Goal: Task Accomplishment & Management: Use online tool/utility

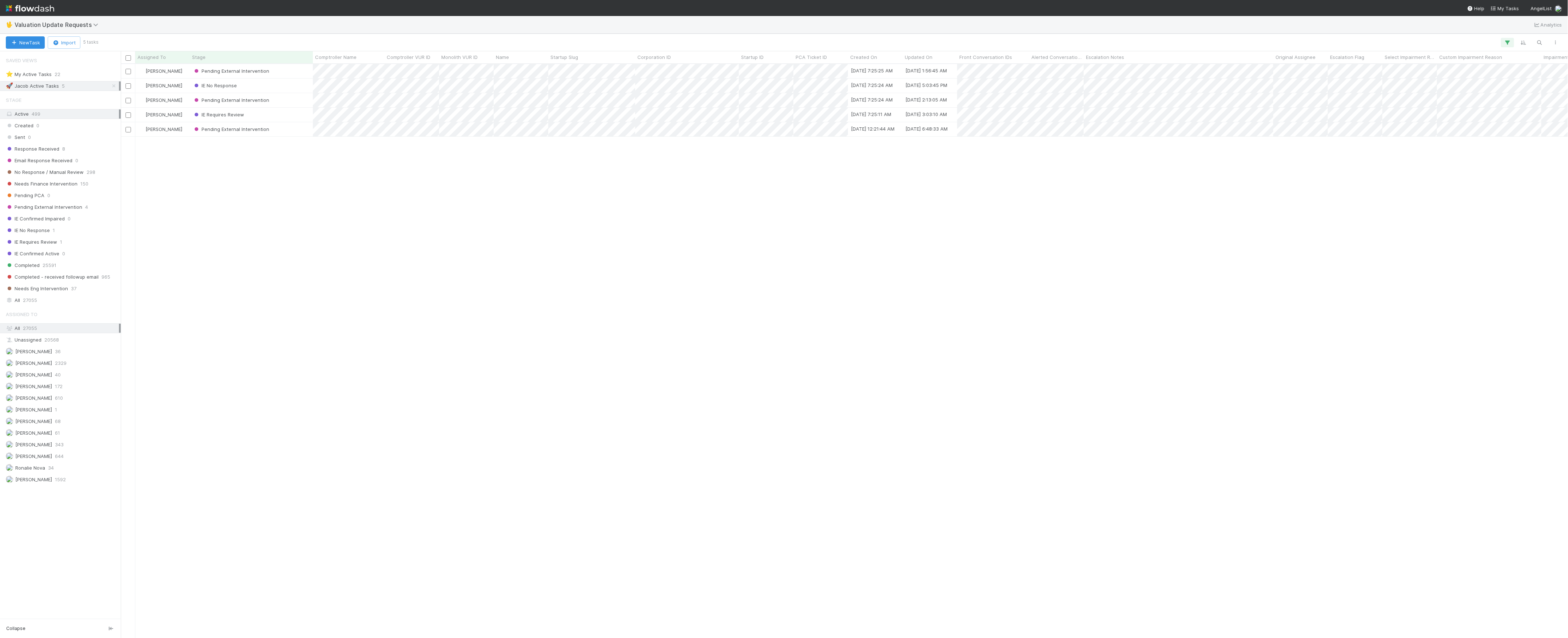
scroll to position [567, 1440]
click at [66, 175] on span "No Response / Manual Review" at bounding box center [45, 172] width 78 height 9
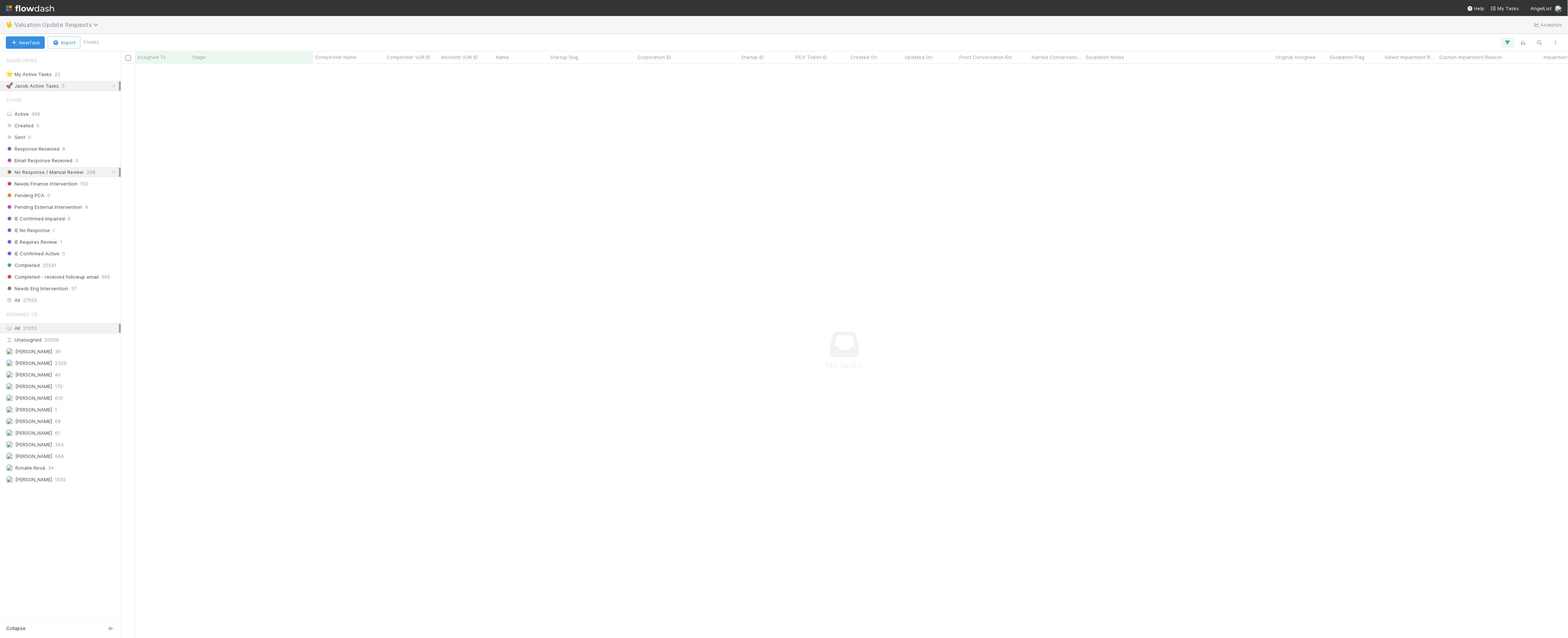
scroll to position [559, 1433]
click at [64, 21] on span "Valuation Update Requests" at bounding box center [58, 24] width 87 height 7
click at [71, 117] on div "🔧 Data Flags > Data Flag Resolution - Finance" at bounding box center [94, 116] width 173 height 7
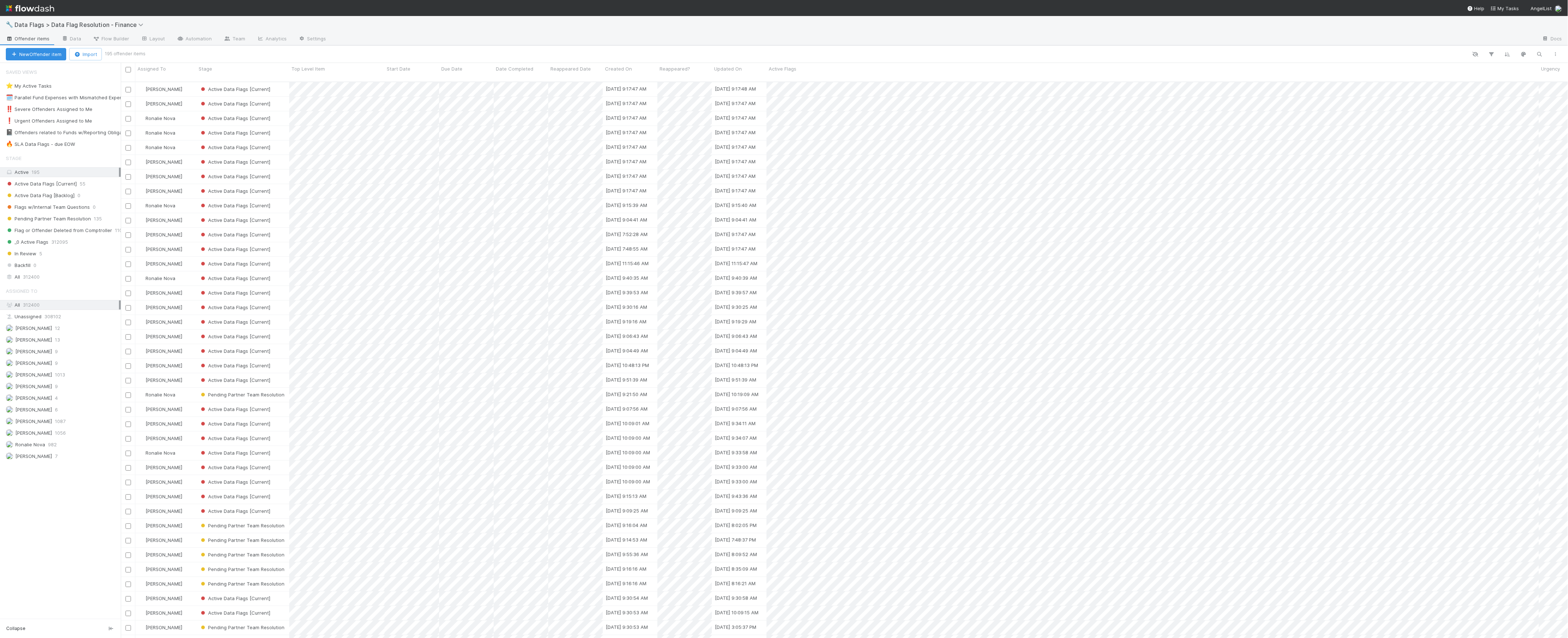
scroll to position [555, 1440]
click at [71, 142] on div "🔥 SLA Data Flags - due EOW" at bounding box center [40, 144] width 69 height 9
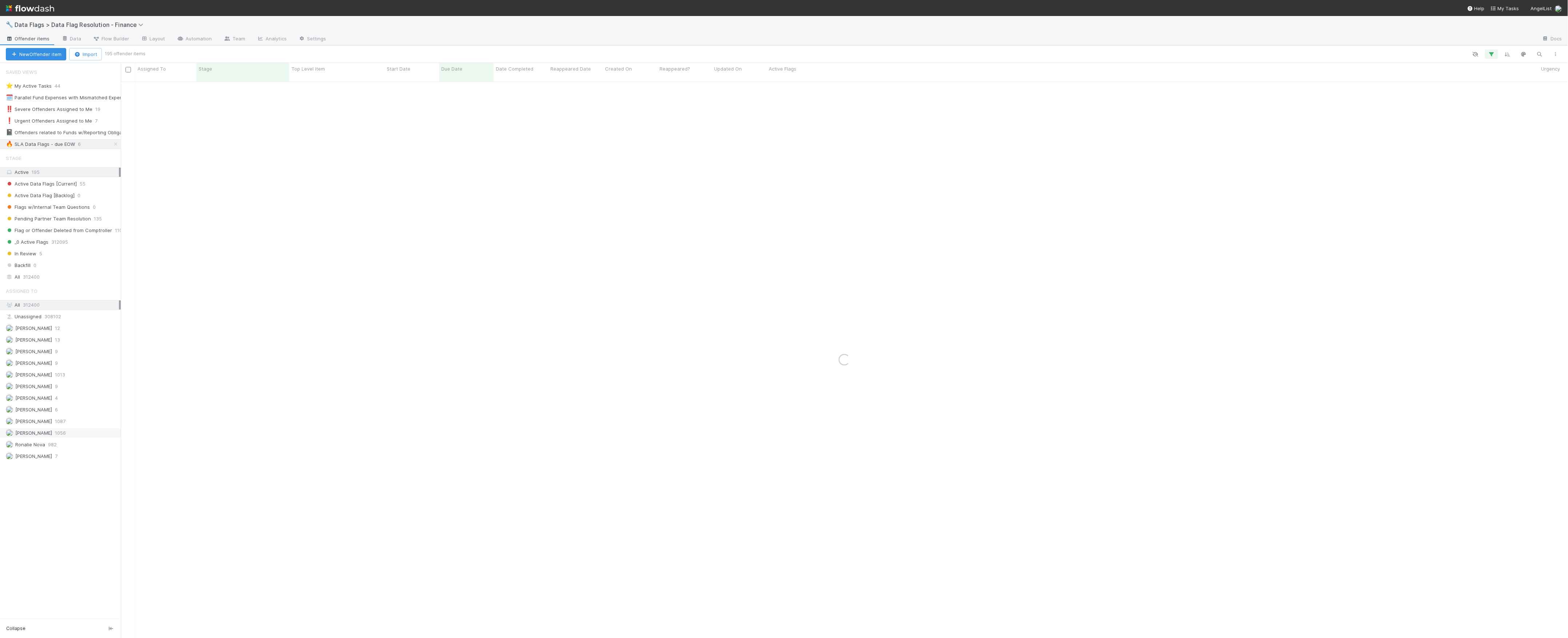
click at [53, 438] on div "Marvey Fuentes 1056" at bounding box center [62, 433] width 113 height 9
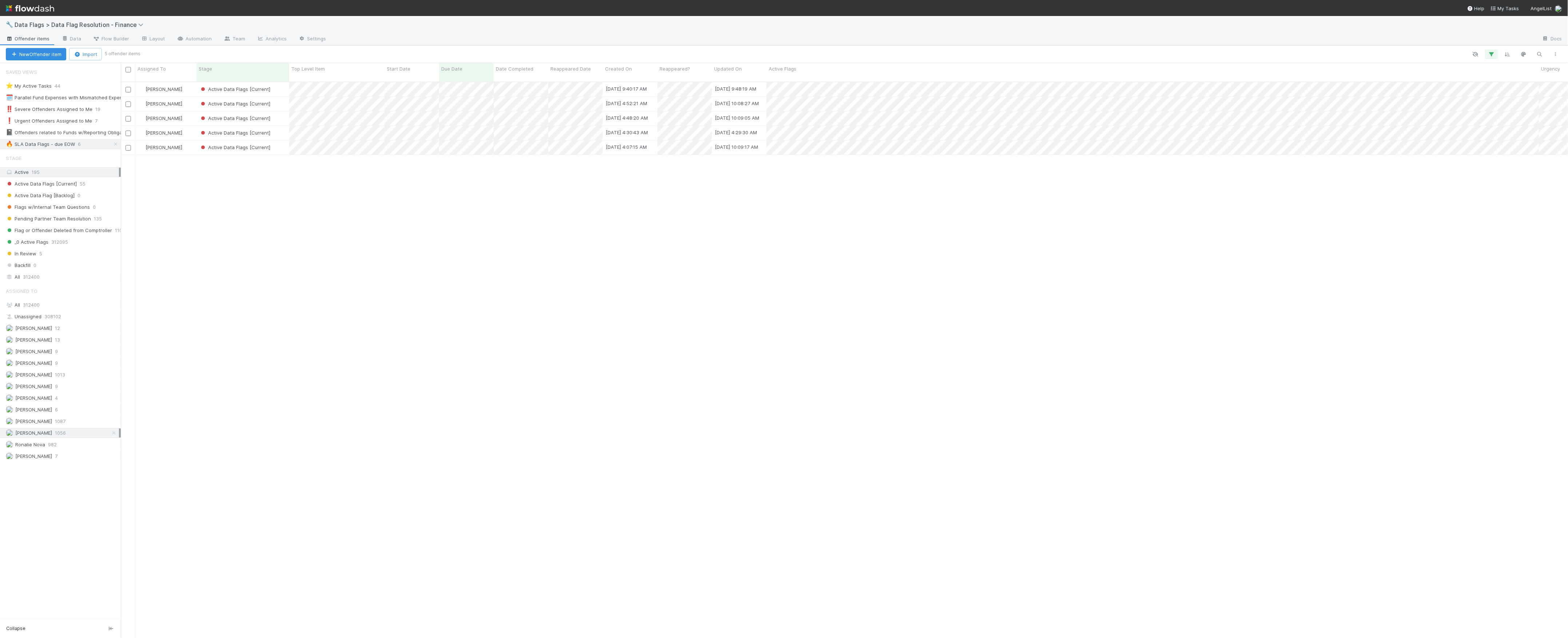
scroll to position [555, 1440]
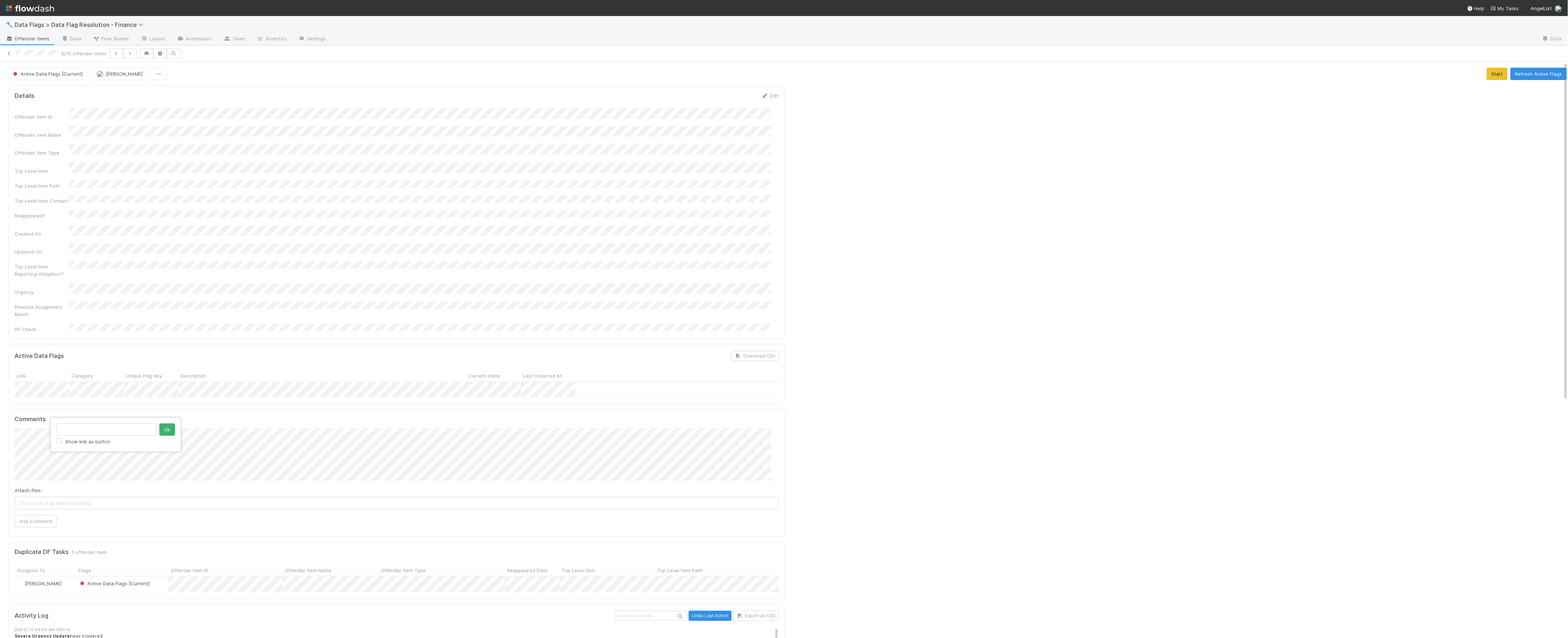
type input "https://comptroller.internal.angellist.com/v/review_data_change_requests?compan…"
click button "Ok" at bounding box center [167, 430] width 15 height 13
click at [43, 515] on button "Add Comment" at bounding box center [36, 521] width 42 height 13
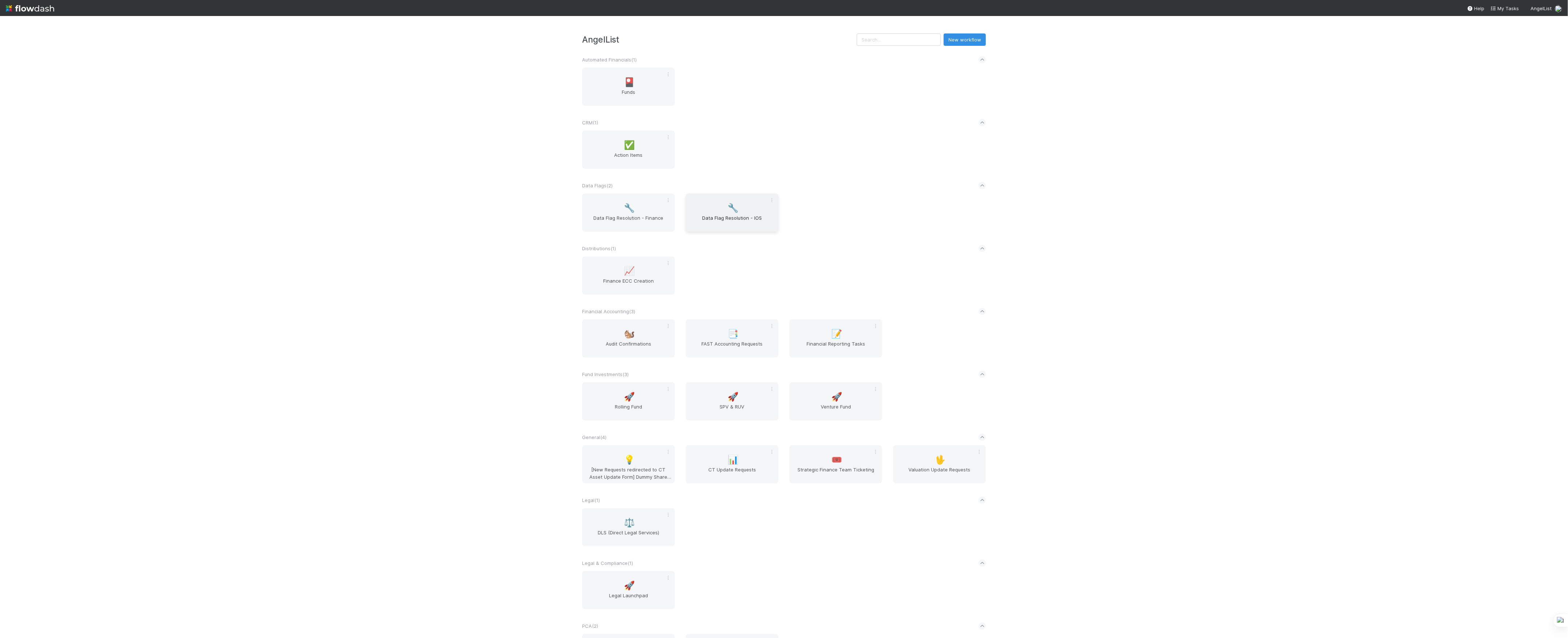
click at [744, 216] on span "Data Flag Resolution - IOS" at bounding box center [732, 221] width 87 height 15
click at [614, 221] on span "Data Flag Resolution - Finance" at bounding box center [628, 221] width 87 height 15
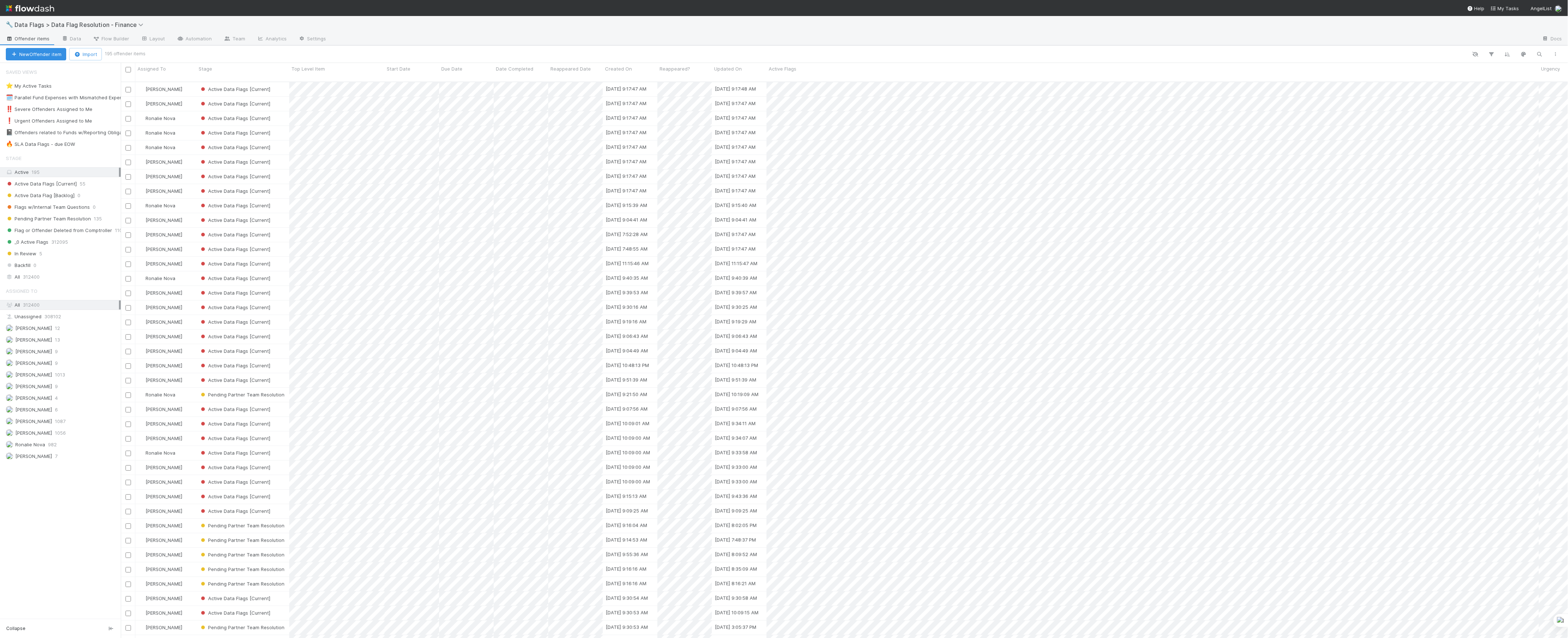
scroll to position [555, 1440]
click at [59, 142] on div "🔥 SLA Data Flags - due EOW" at bounding box center [40, 144] width 69 height 9
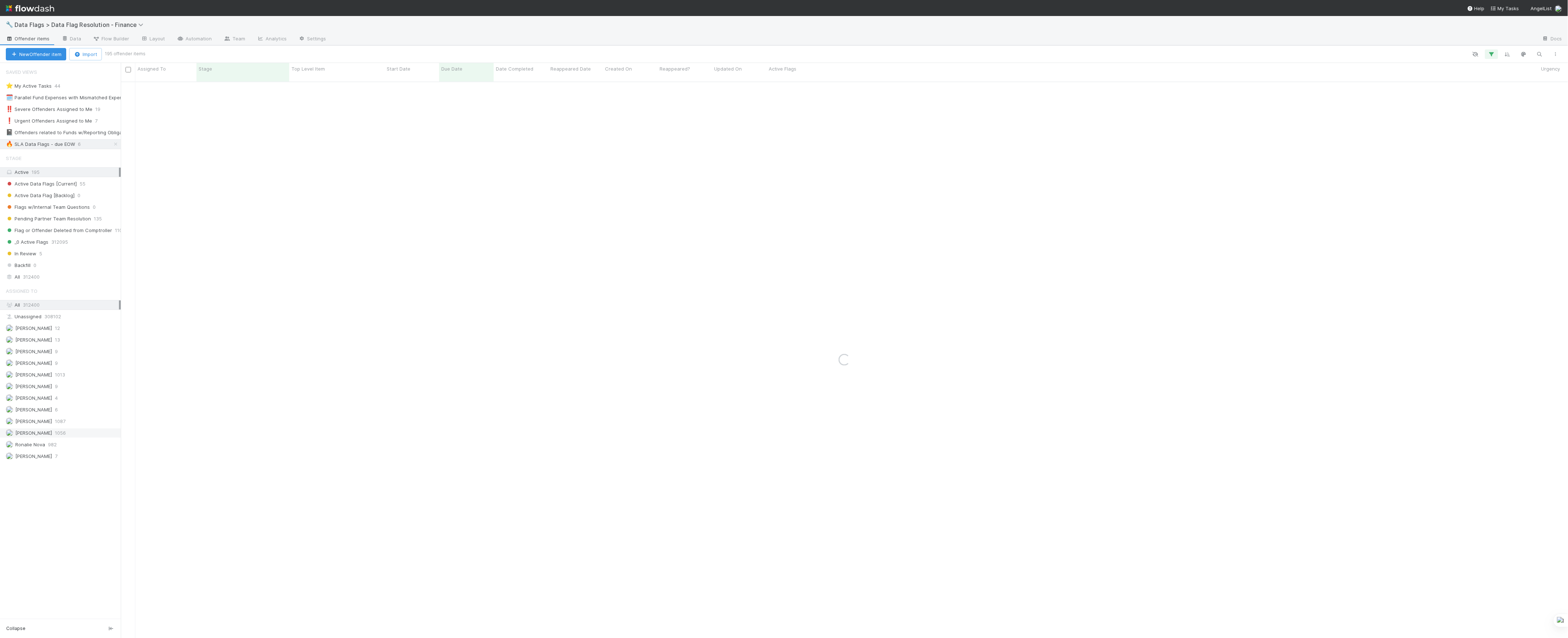
click at [41, 436] on span "[PERSON_NAME]" at bounding box center [34, 433] width 37 height 6
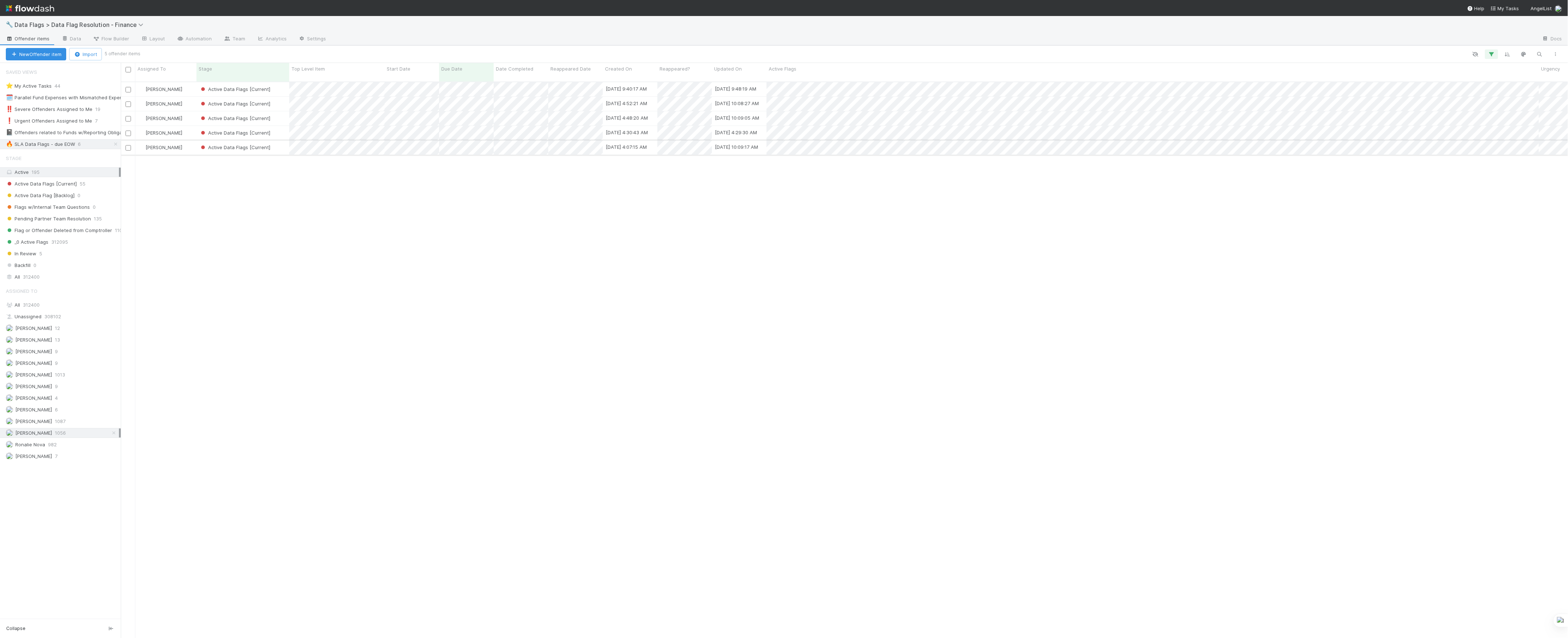
scroll to position [555, 1440]
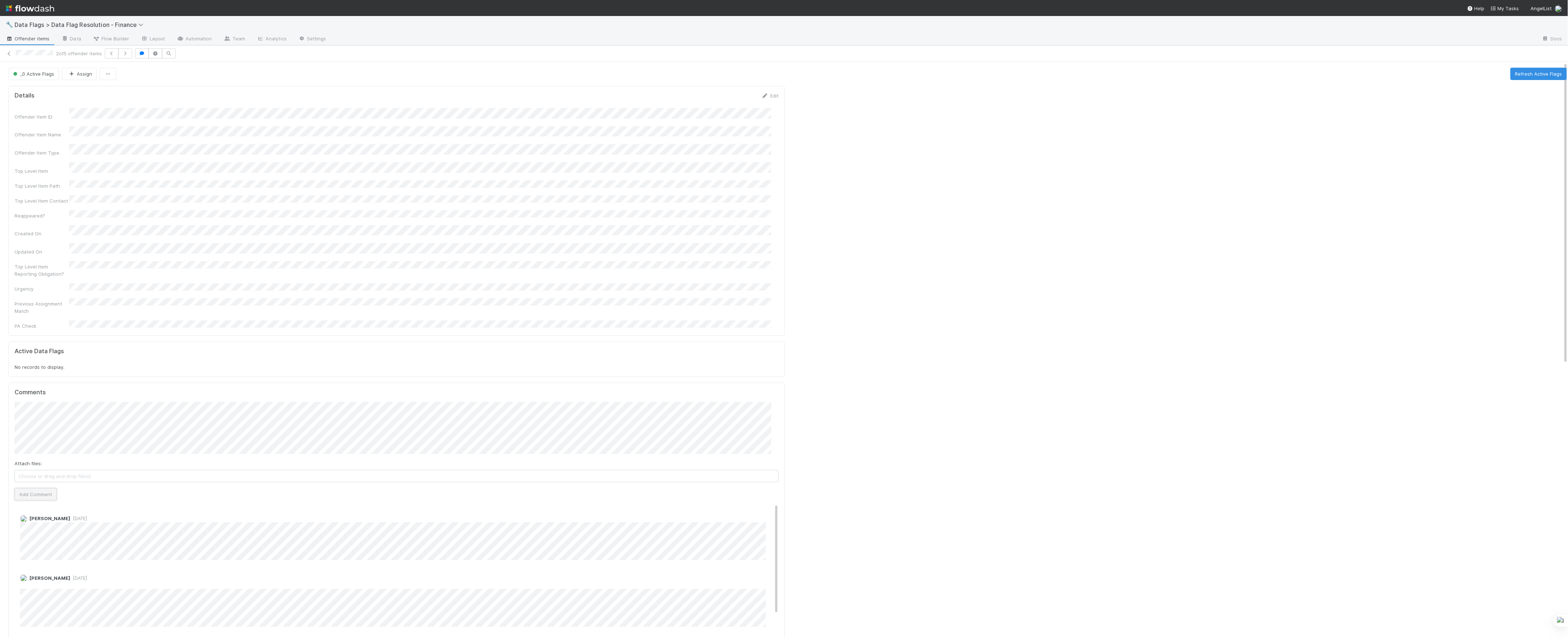
click at [49, 488] on button "Add Comment" at bounding box center [36, 494] width 42 height 13
click at [10, 51] on icon at bounding box center [9, 53] width 7 height 5
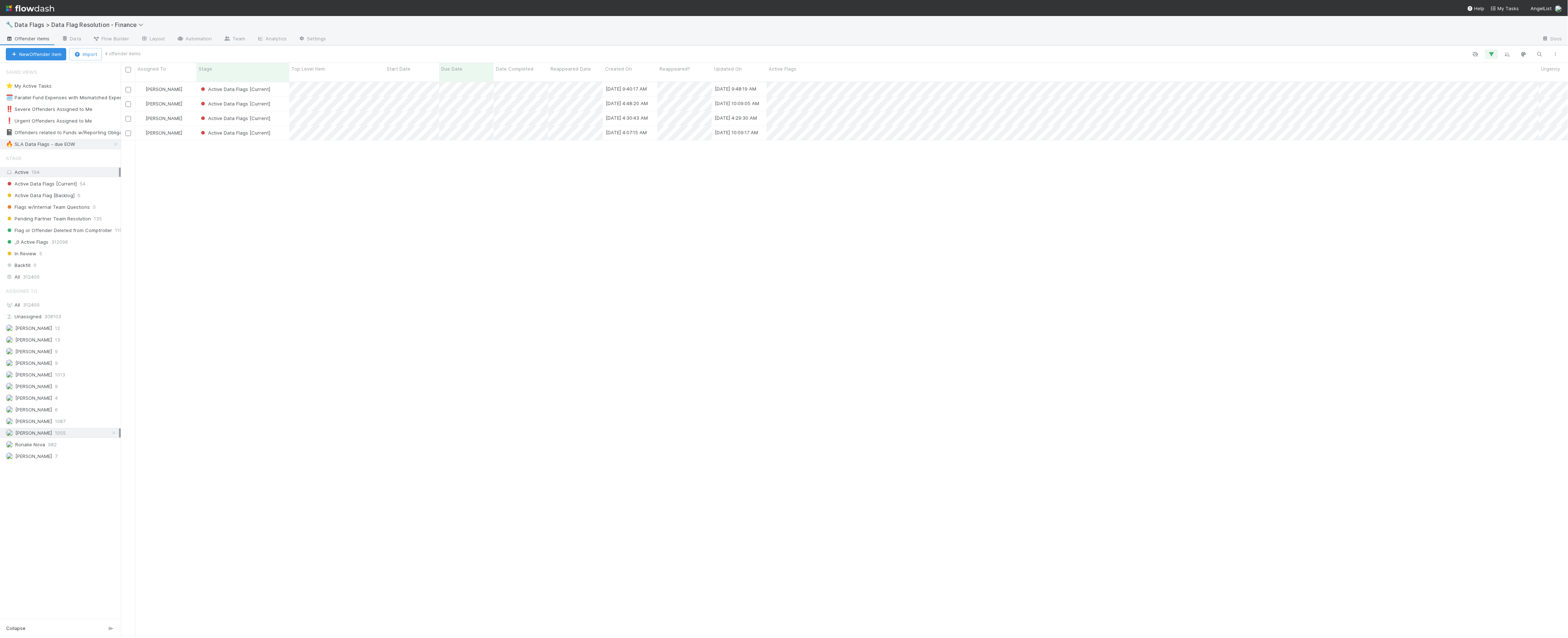
scroll to position [555, 1440]
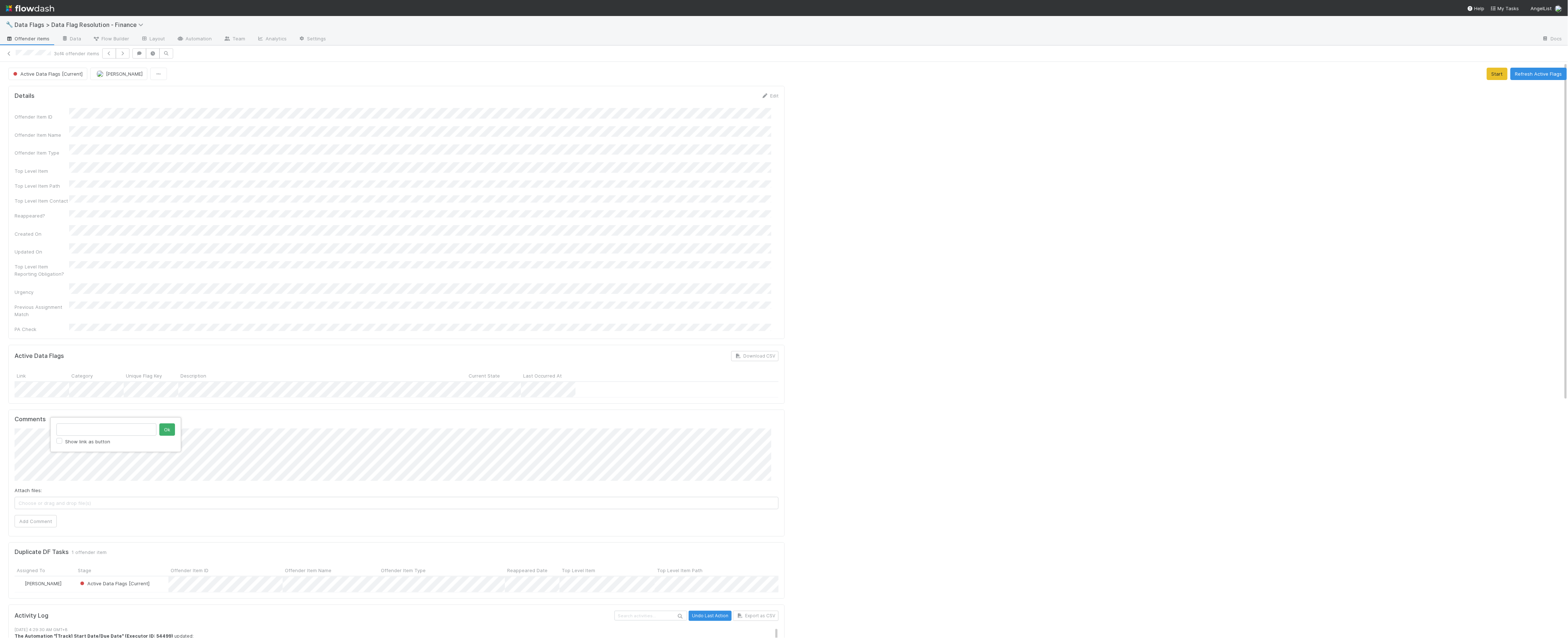
type input "https://comptroller.internal.angellist.com/v/review_data_change_requests?compan…"
click button "Ok" at bounding box center [167, 430] width 15 height 13
click at [35, 515] on button "Add Comment" at bounding box center [36, 521] width 42 height 13
drag, startPoint x: 36, startPoint y: 13, endPoint x: 2, endPoint y: 57, distance: 55.6
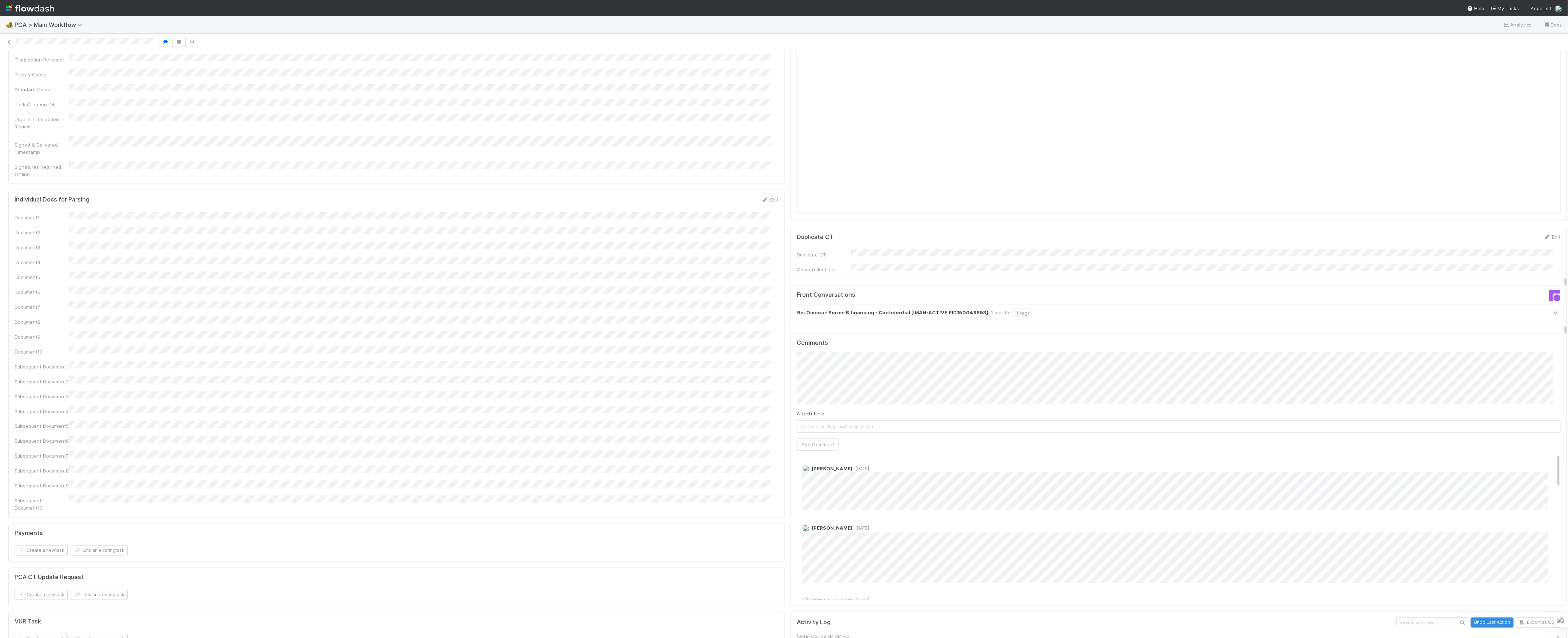
scroll to position [824, 0]
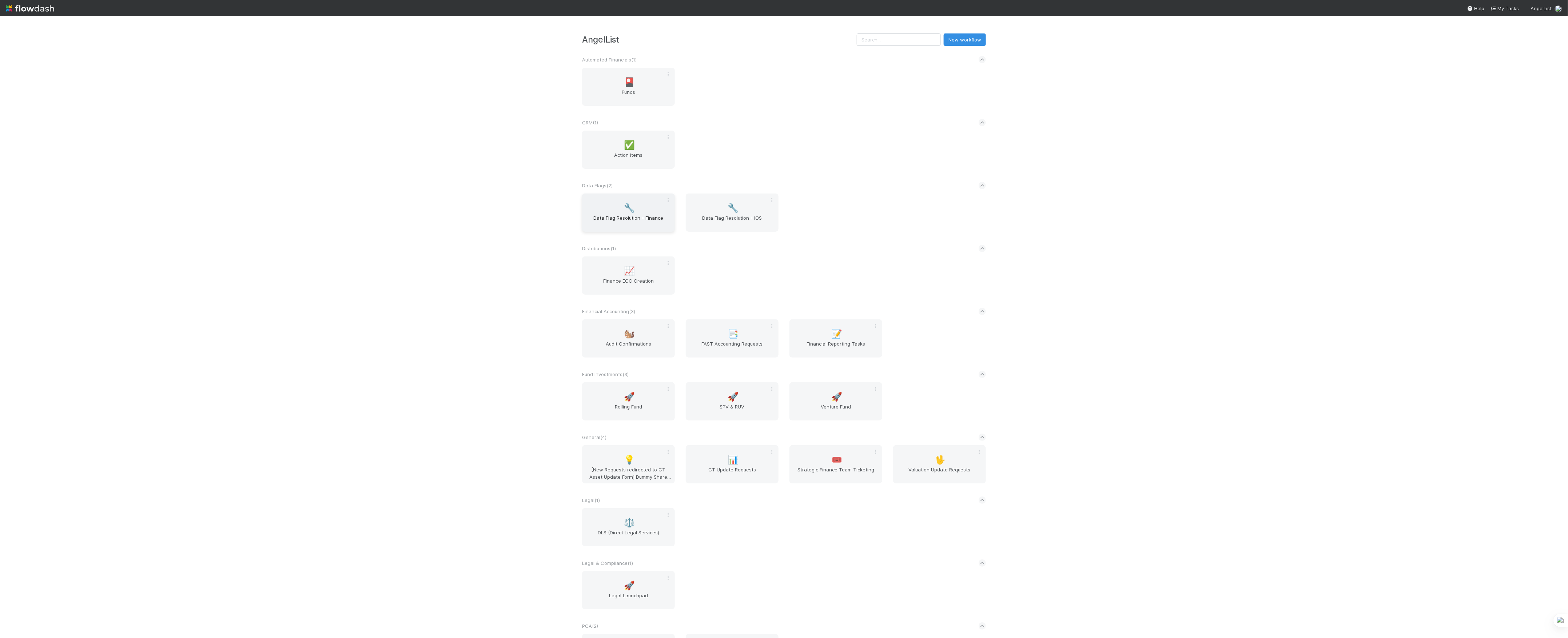
click at [663, 225] on span "Data Flag Resolution - Finance" at bounding box center [628, 221] width 87 height 15
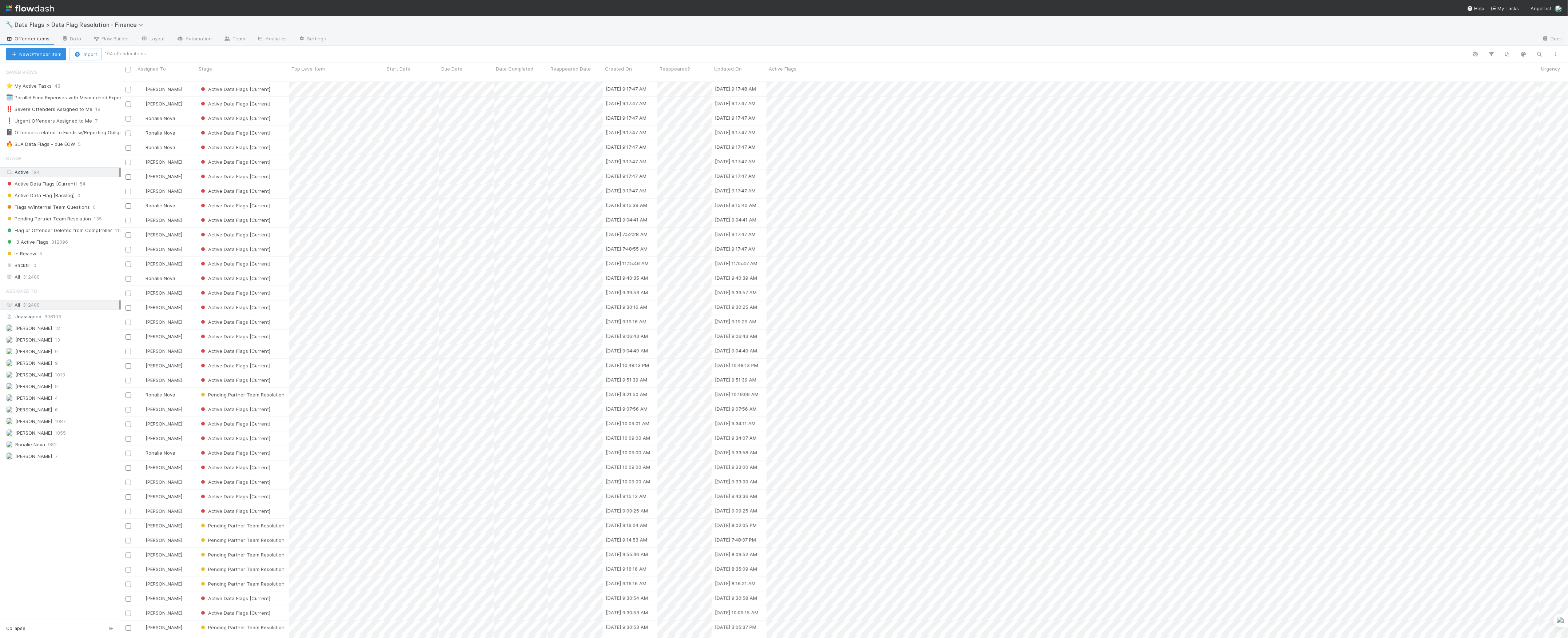
scroll to position [8, 8]
click at [67, 153] on div "Stage" at bounding box center [60, 158] width 121 height 15
click at [69, 146] on div "🔥 SLA Data Flags - due EOW" at bounding box center [40, 144] width 69 height 9
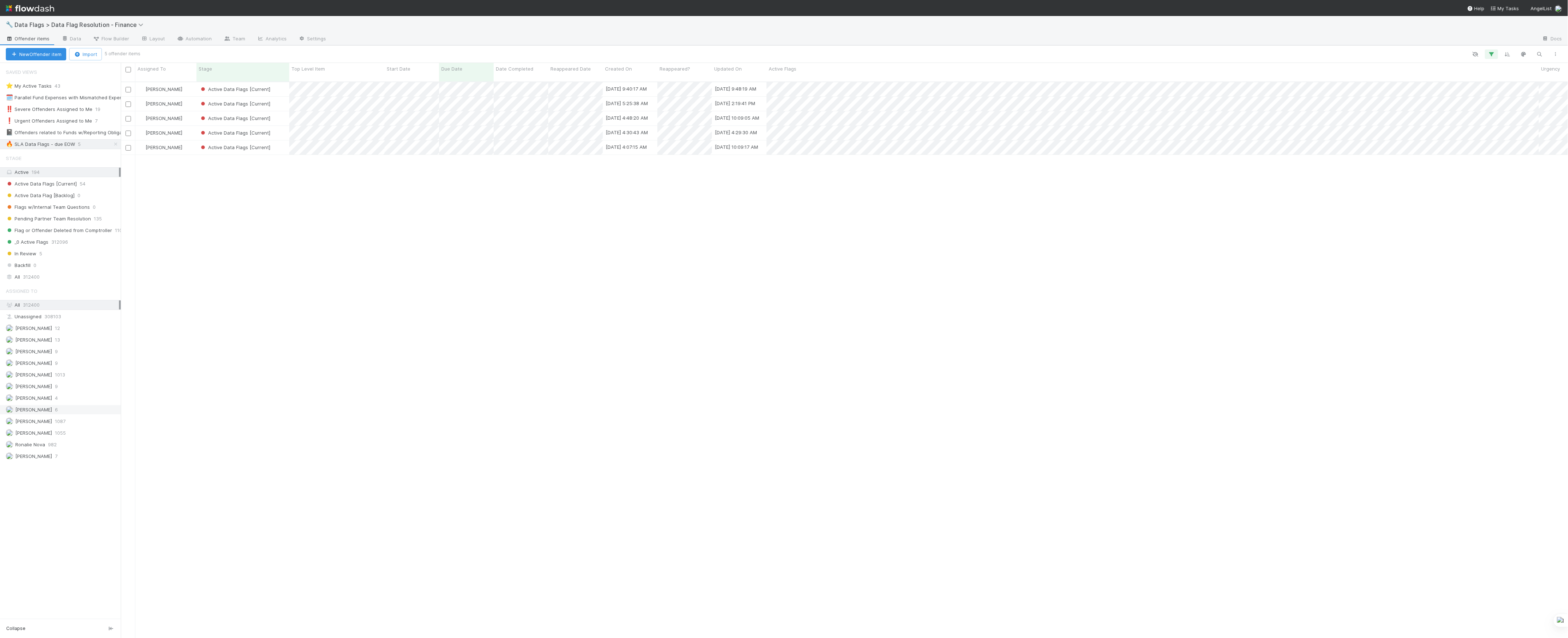
scroll to position [555, 1440]
click at [59, 434] on div "Marvey Fuentes 1055" at bounding box center [60, 433] width 121 height 10
click at [279, 82] on div "Active Data Flags [Current]" at bounding box center [242, 89] width 93 height 14
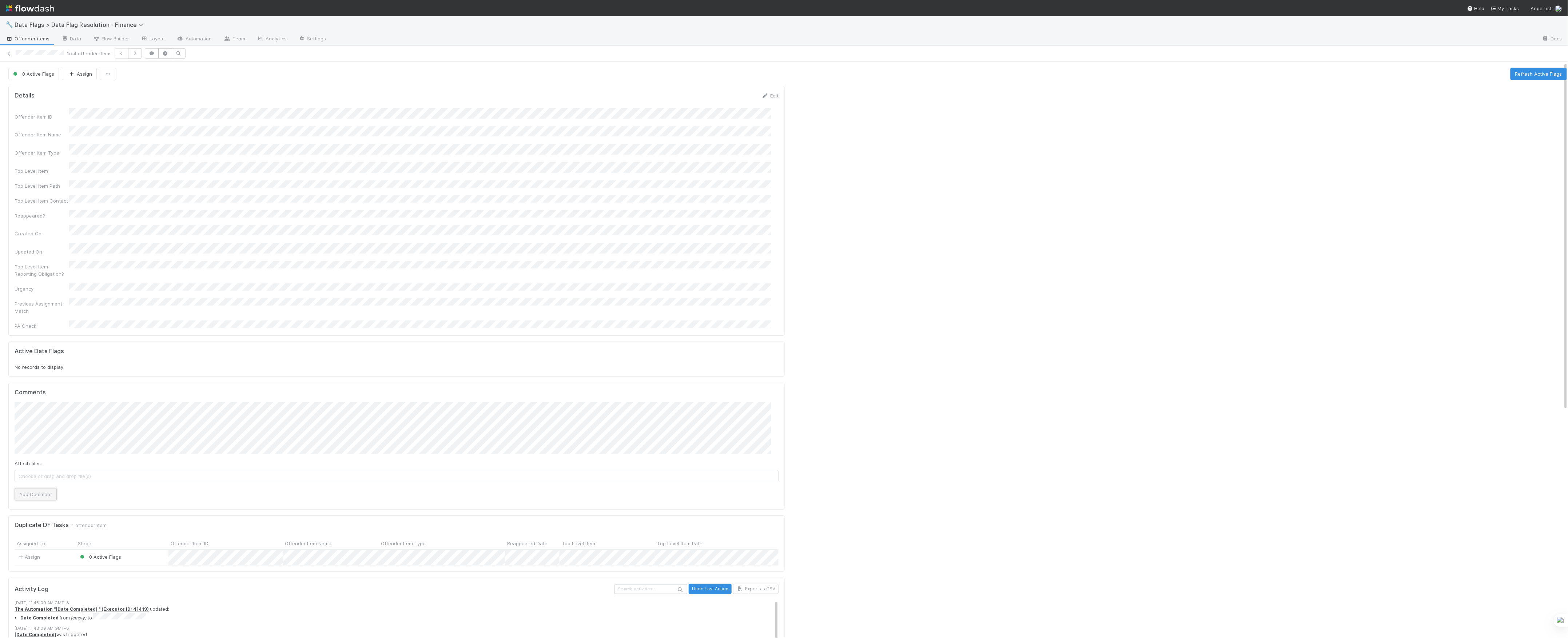
click at [40, 488] on button "Add Comment" at bounding box center [36, 494] width 42 height 13
click at [10, 57] on link at bounding box center [9, 53] width 7 height 7
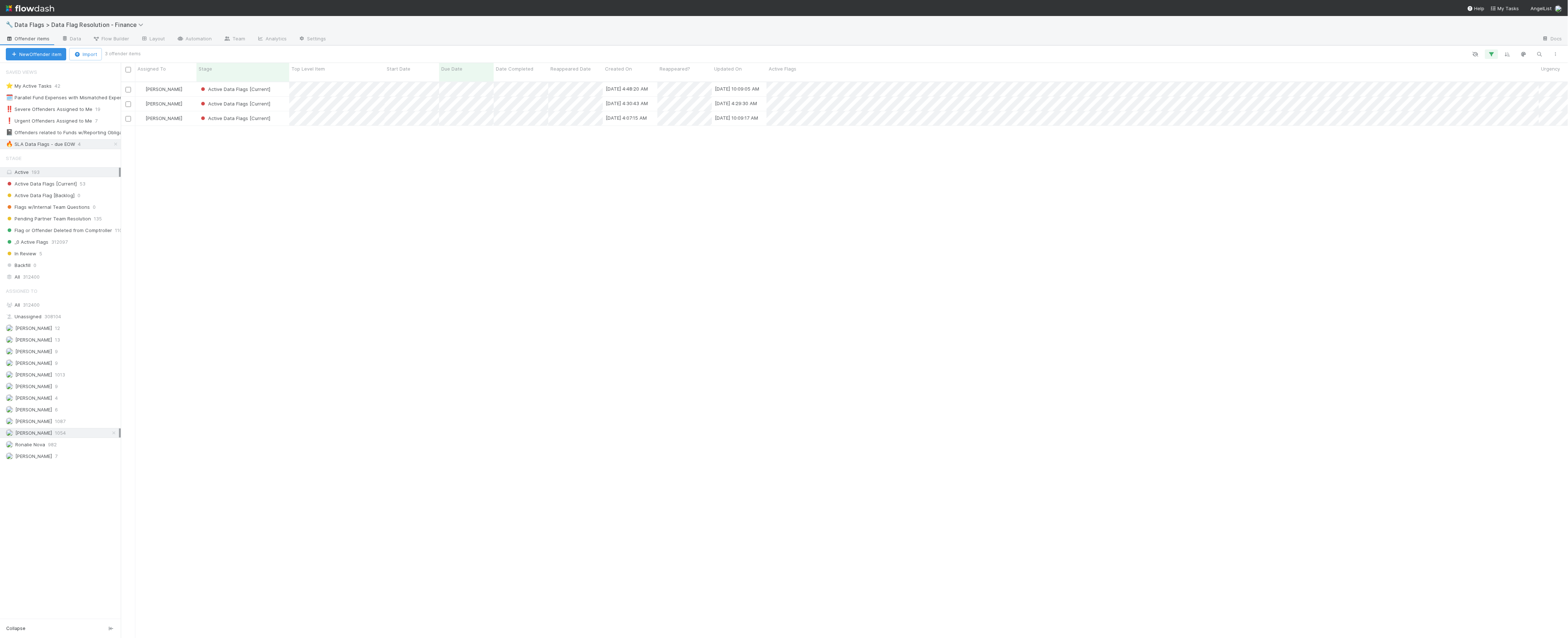
scroll to position [8, 8]
click at [277, 114] on div "Active Data Flags [Current]" at bounding box center [242, 118] width 93 height 14
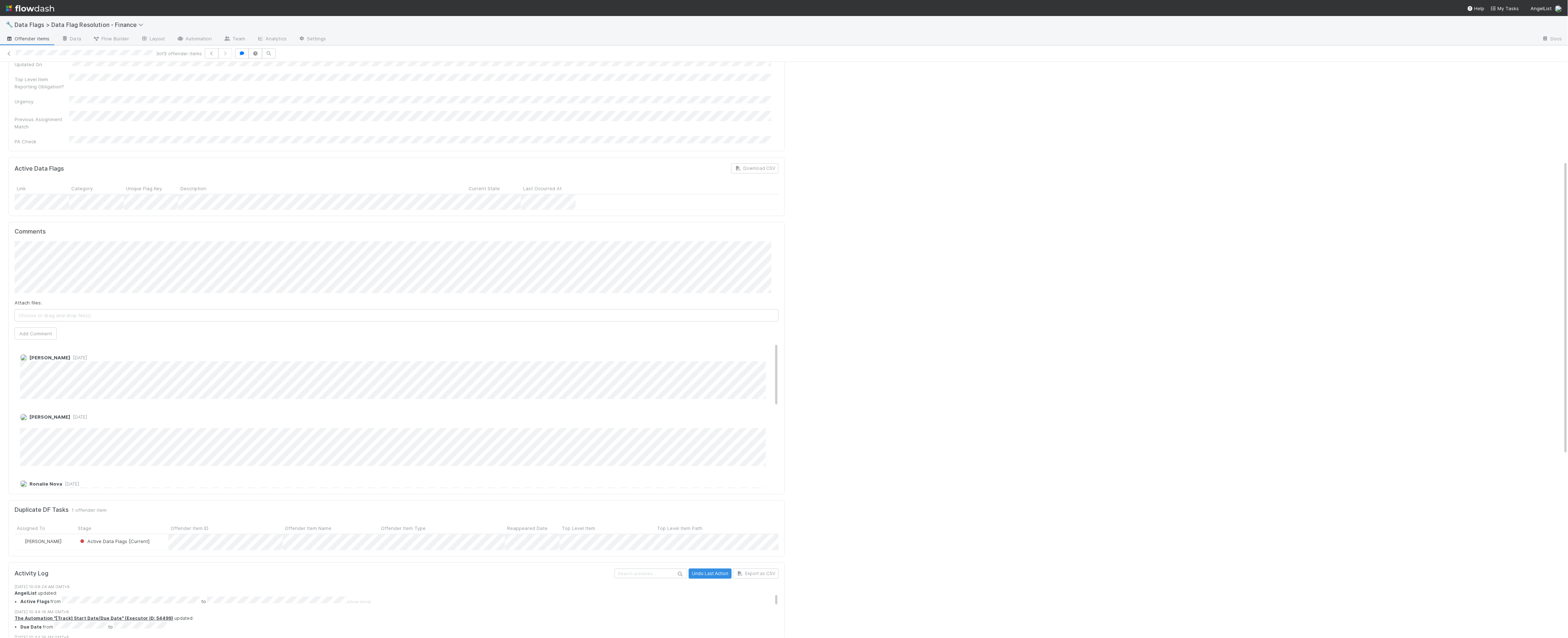
click at [915, 299] on div at bounding box center [1178, 446] width 783 height 1115
click at [856, 260] on div at bounding box center [1178, 446] width 783 height 1115
click at [865, 253] on div at bounding box center [1178, 446] width 783 height 1115
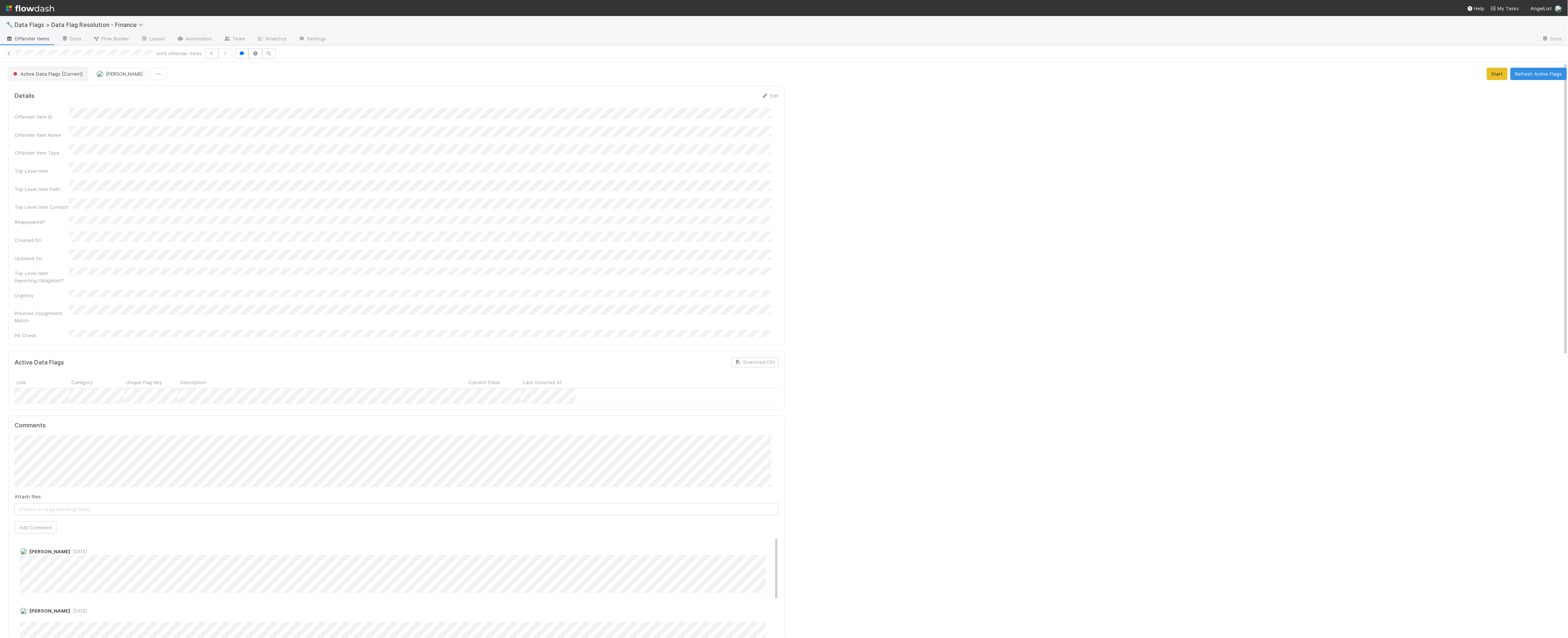
click at [84, 80] on button "Active Data Flags [Current]" at bounding box center [47, 74] width 79 height 13
click at [981, 252] on div at bounding box center [784, 319] width 1568 height 638
click at [44, 80] on button "Active Data Flags [Current]" at bounding box center [47, 74] width 79 height 13
click at [52, 130] on span "Pending Partner Team Resolution" at bounding box center [53, 132] width 85 height 6
drag, startPoint x: 849, startPoint y: 258, endPoint x: 843, endPoint y: 256, distance: 6.3
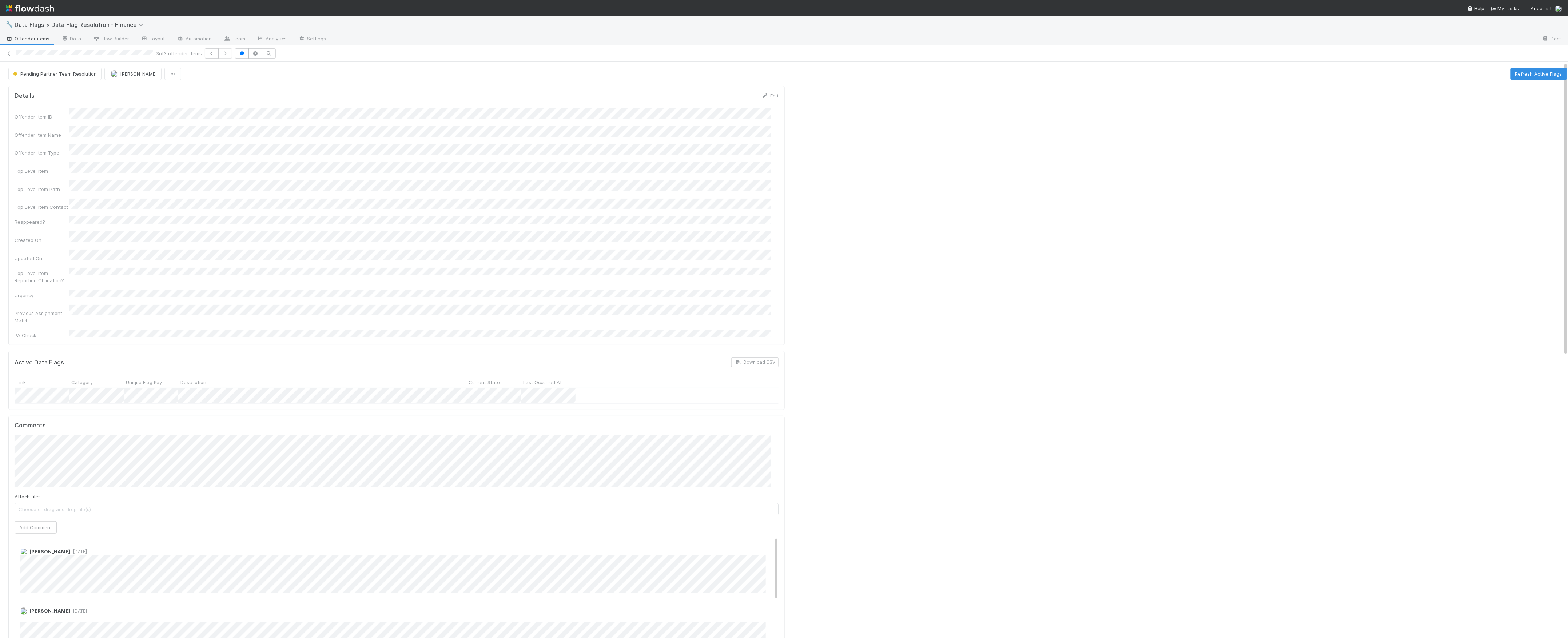
click at [848, 258] on div at bounding box center [1178, 641] width 783 height 1118
click at [9, 55] on icon at bounding box center [9, 53] width 7 height 5
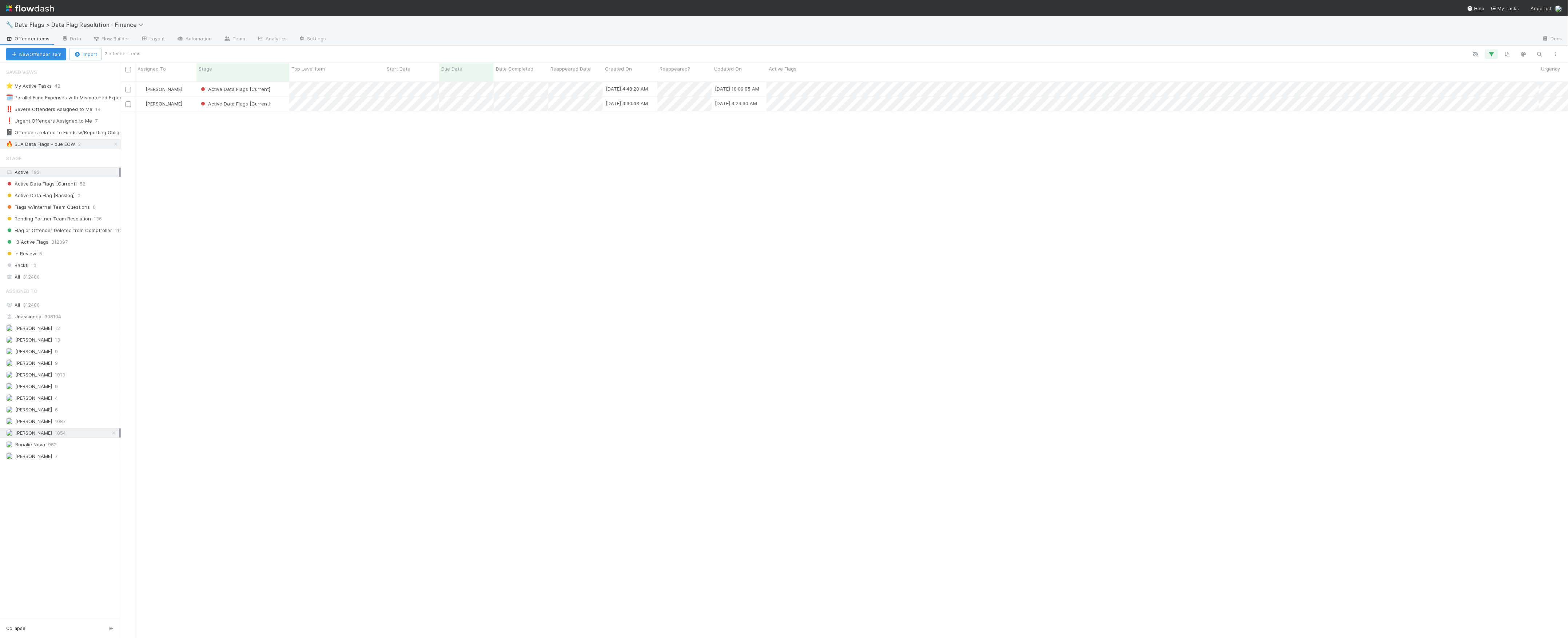
scroll to position [8, 8]
click at [61, 223] on span "Pending Partner Team Resolution" at bounding box center [48, 218] width 85 height 9
click at [113, 144] on icon at bounding box center [116, 144] width 7 height 5
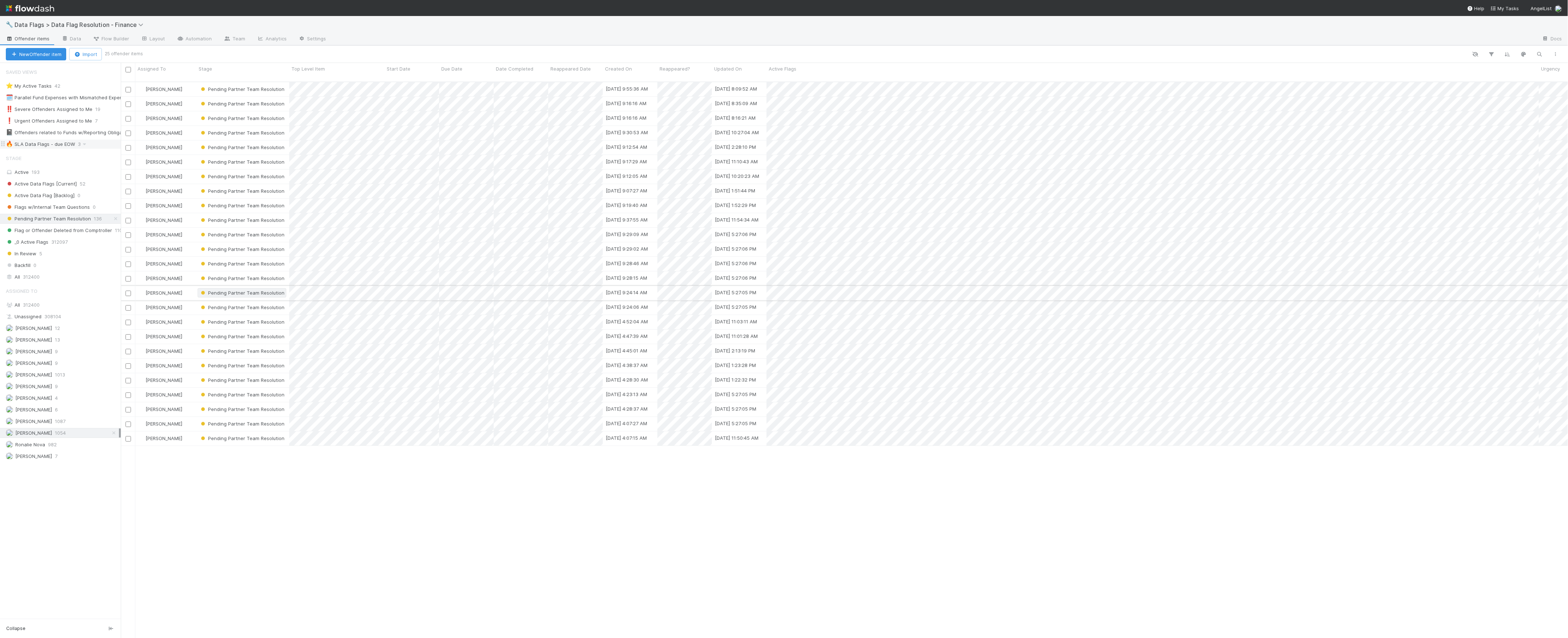
scroll to position [555, 1440]
click at [47, 309] on div "All 312400" at bounding box center [62, 305] width 113 height 9
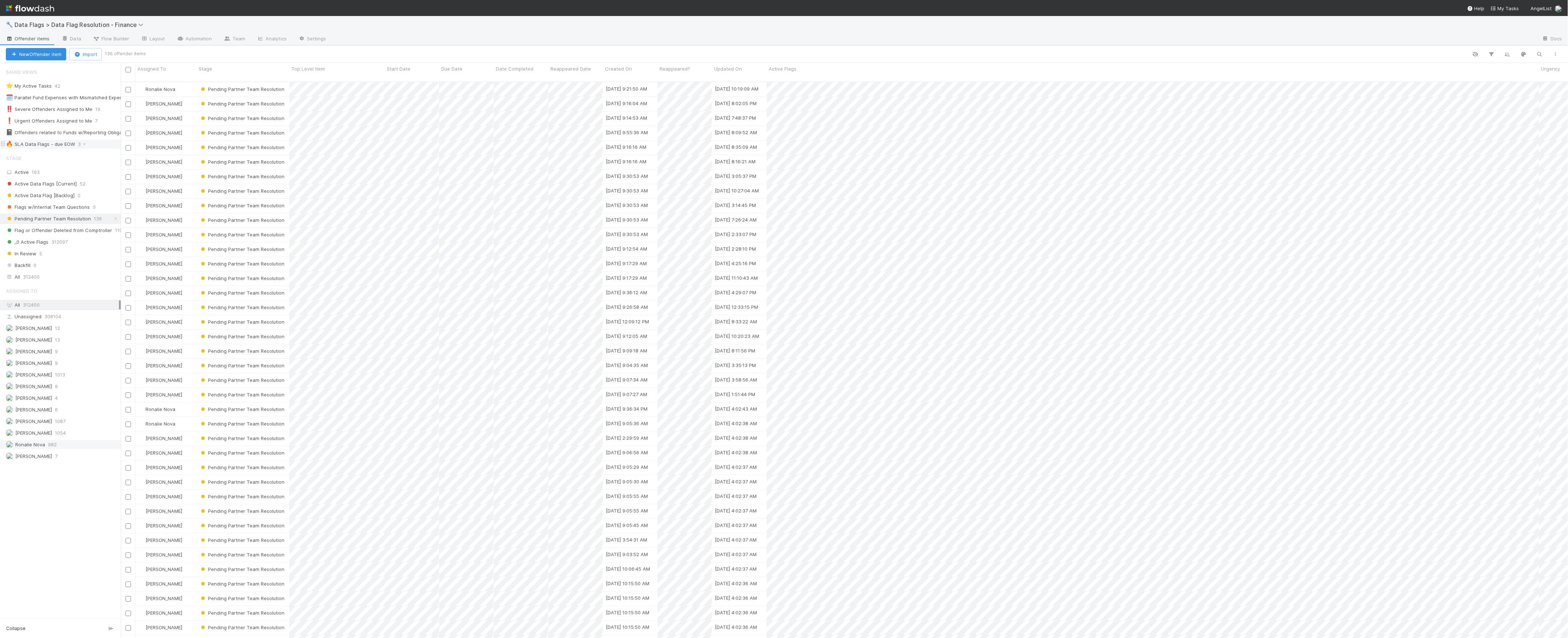
scroll to position [555, 1440]
click at [68, 450] on div "Ronalie Nova 982" at bounding box center [62, 445] width 113 height 9
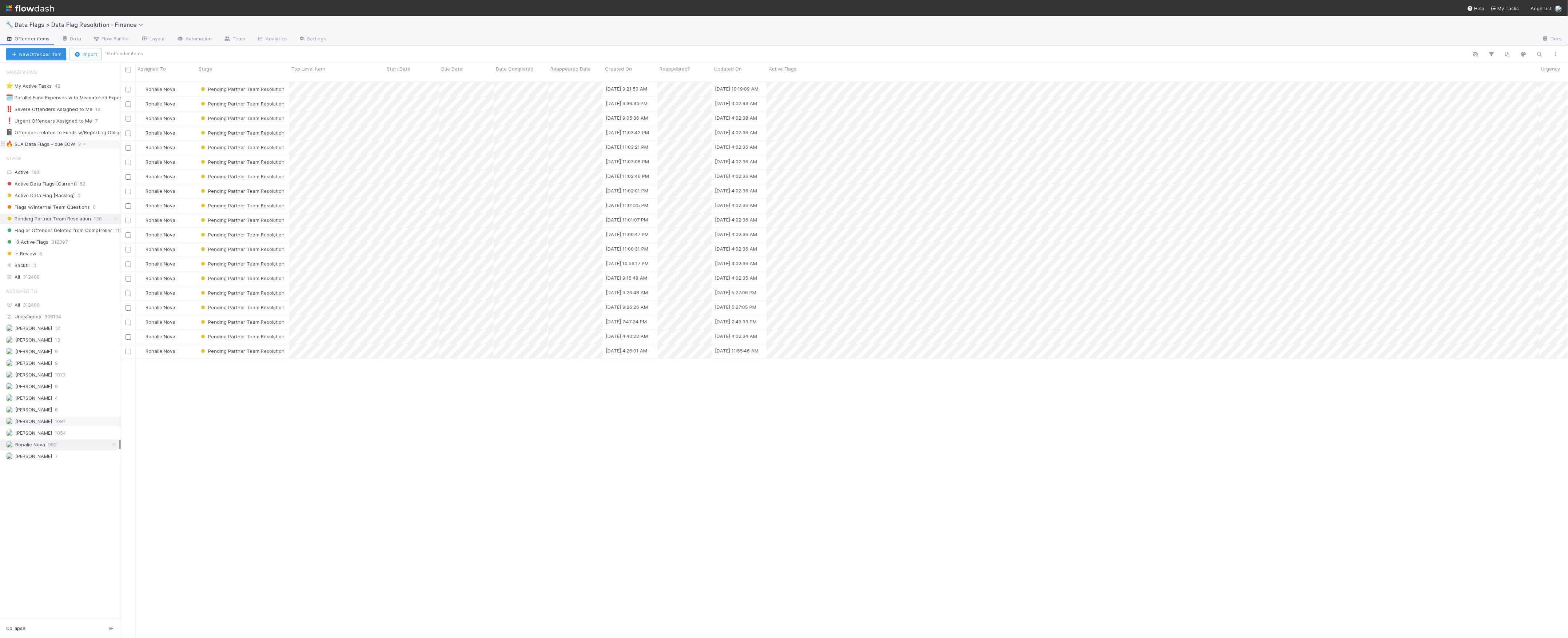
scroll to position [555, 1440]
click at [74, 426] on div "Marlon 1087" at bounding box center [62, 421] width 113 height 9
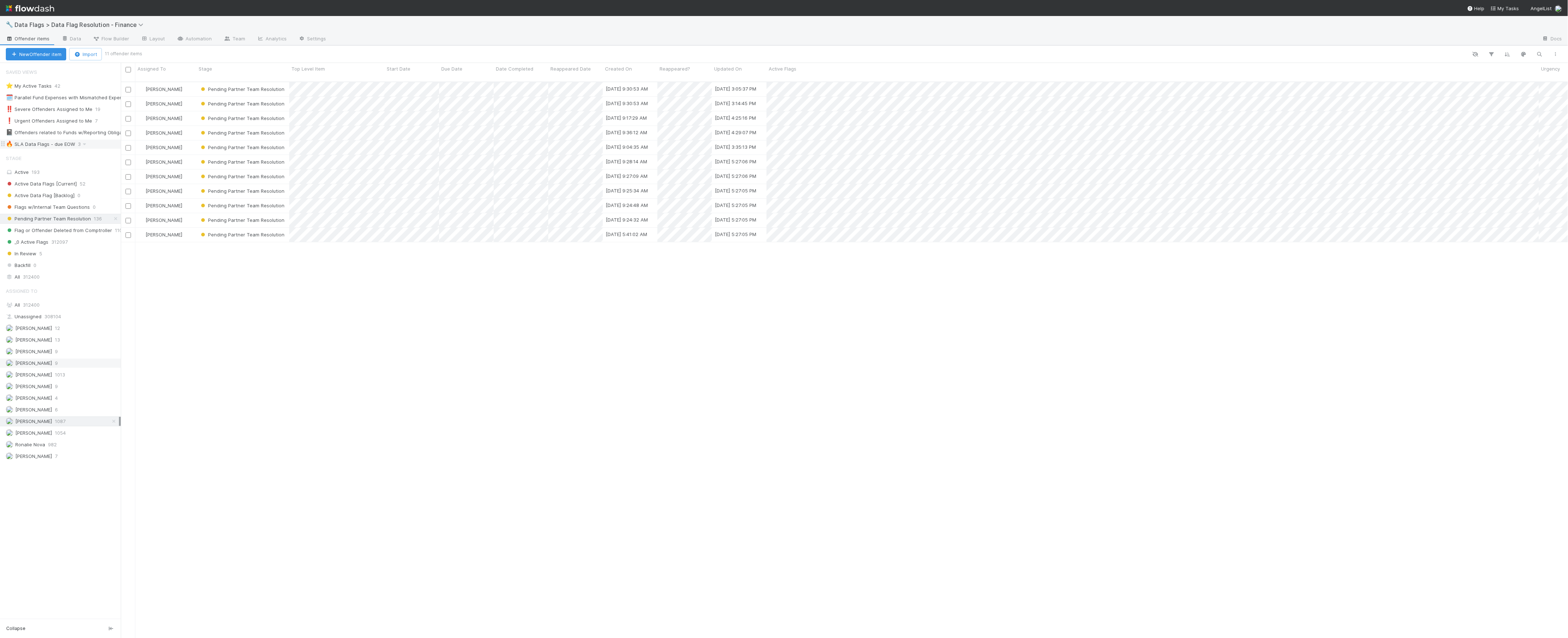
scroll to position [555, 1440]
click at [55, 380] on span "1013" at bounding box center [60, 375] width 10 height 9
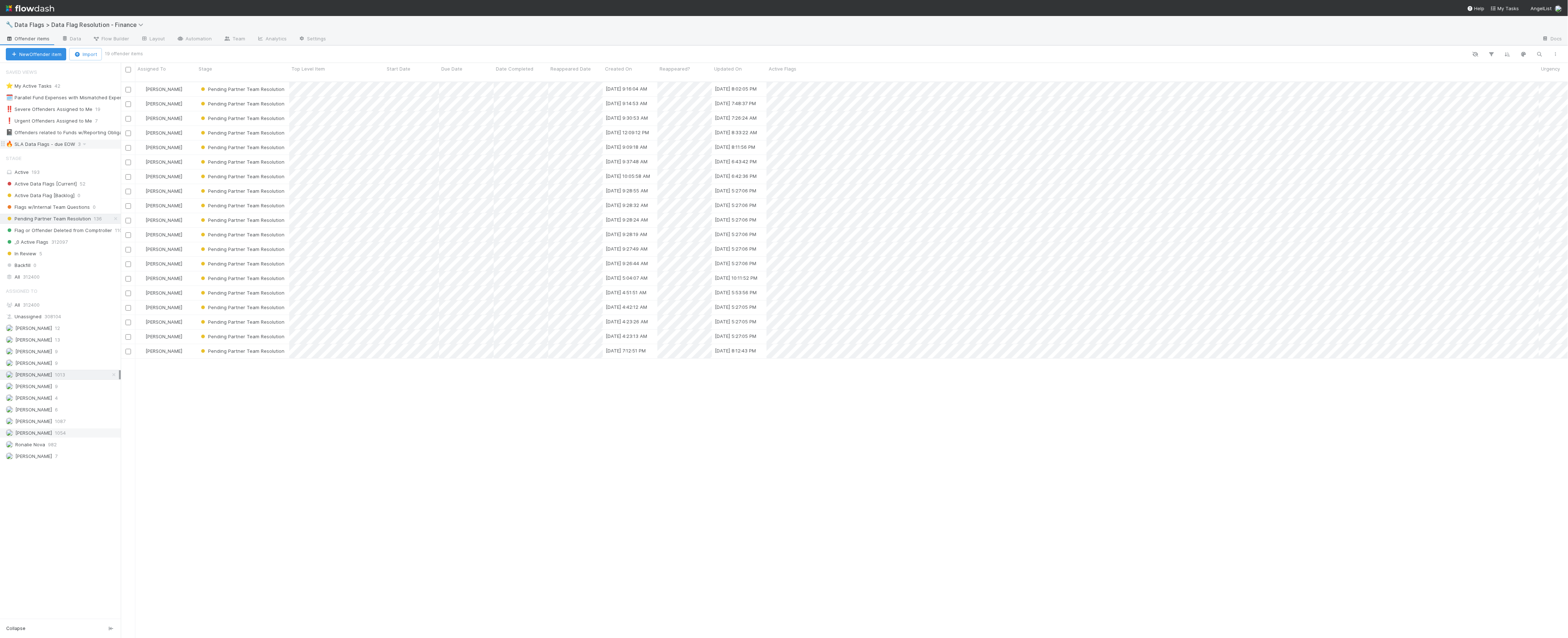
scroll to position [555, 1440]
click at [32, 436] on span "[PERSON_NAME]" at bounding box center [34, 433] width 37 height 6
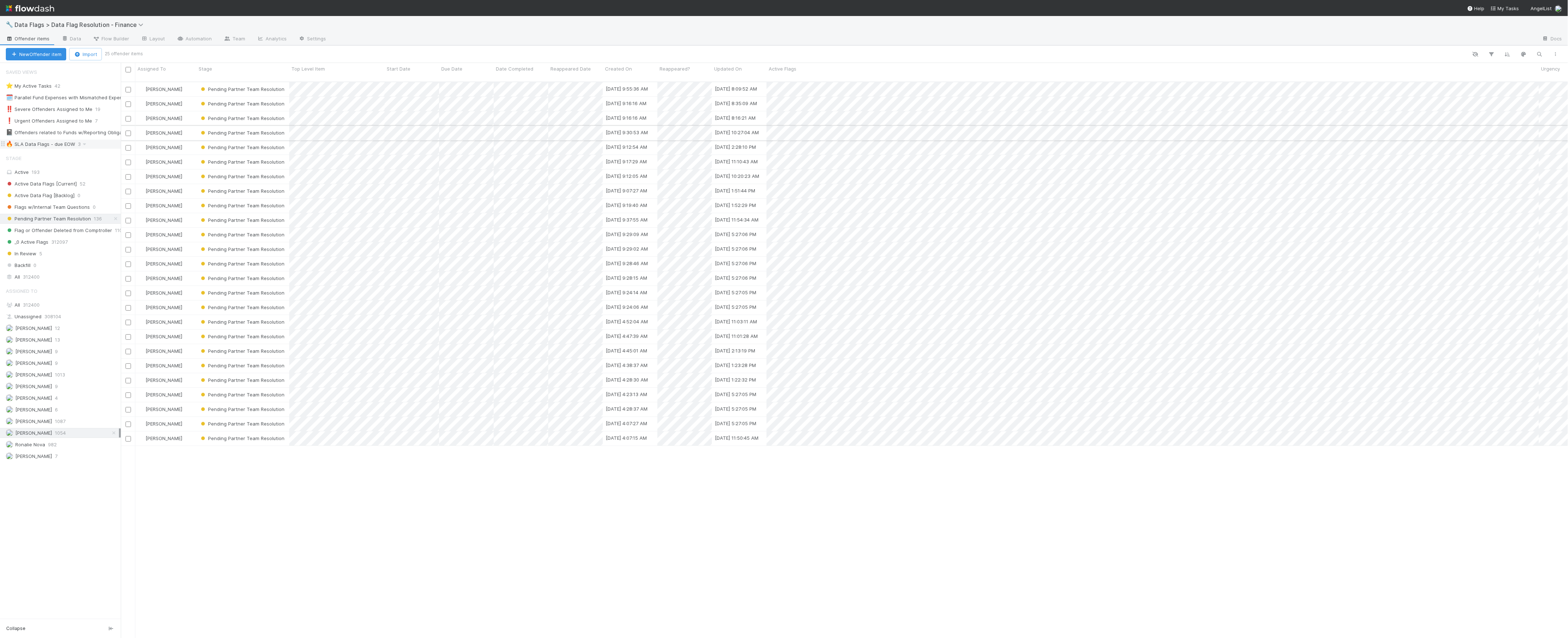
scroll to position [555, 1440]
click at [193, 436] on div "[PERSON_NAME]" at bounding box center [166, 438] width 61 height 14
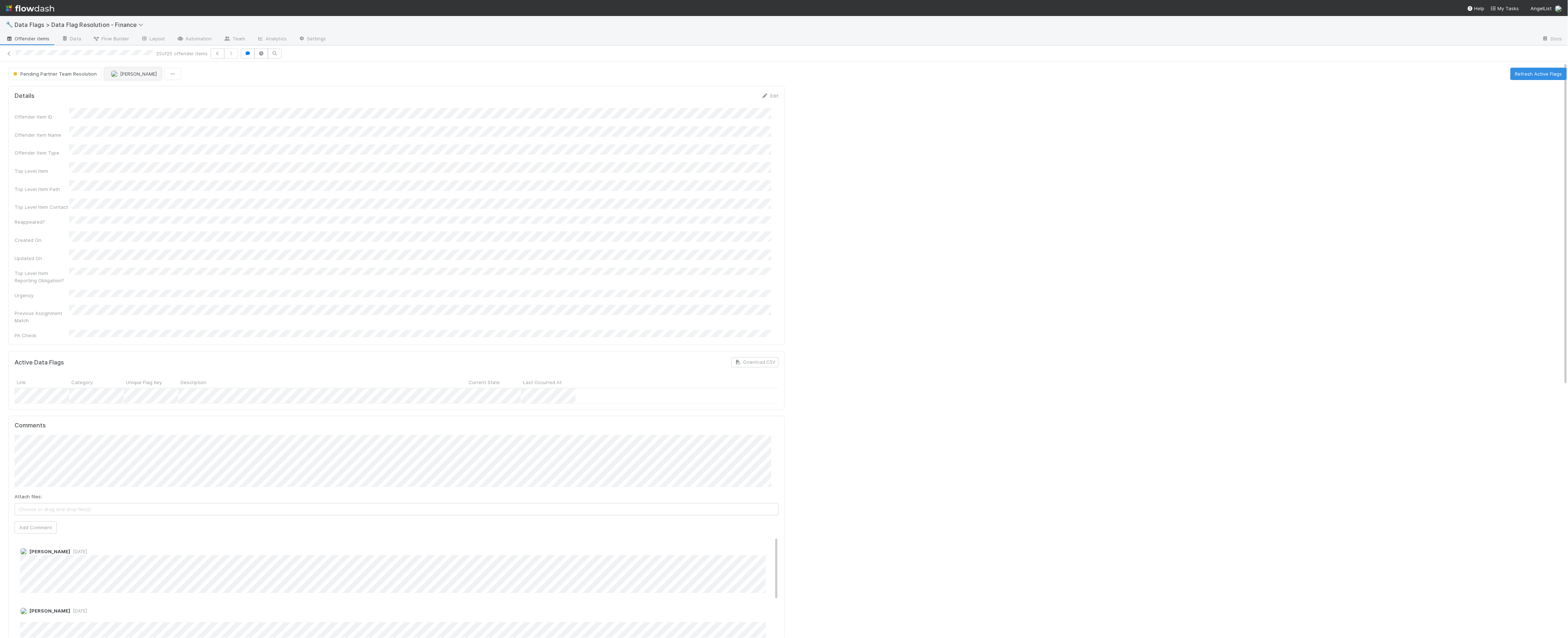
click at [111, 75] on img "button" at bounding box center [114, 74] width 7 height 7
click at [146, 108] on div "Jacob Weiss" at bounding box center [151, 106] width 102 height 13
click at [926, 170] on div at bounding box center [1178, 641] width 783 height 1118
click at [32, 73] on span "Pending Partner Team Resolution" at bounding box center [54, 74] width 85 height 6
click at [68, 94] on span "Active Data Flags [Current]" at bounding box center [46, 93] width 71 height 6
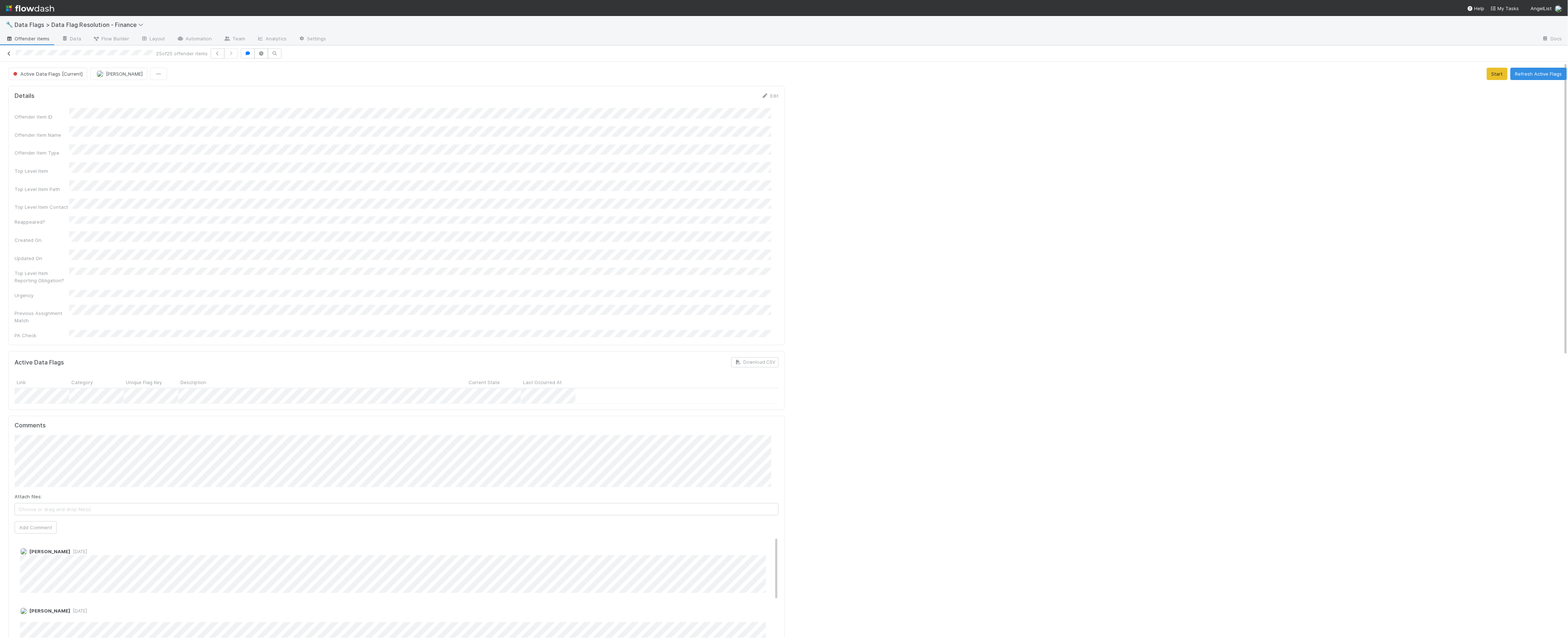
click at [10, 53] on icon at bounding box center [9, 53] width 7 height 5
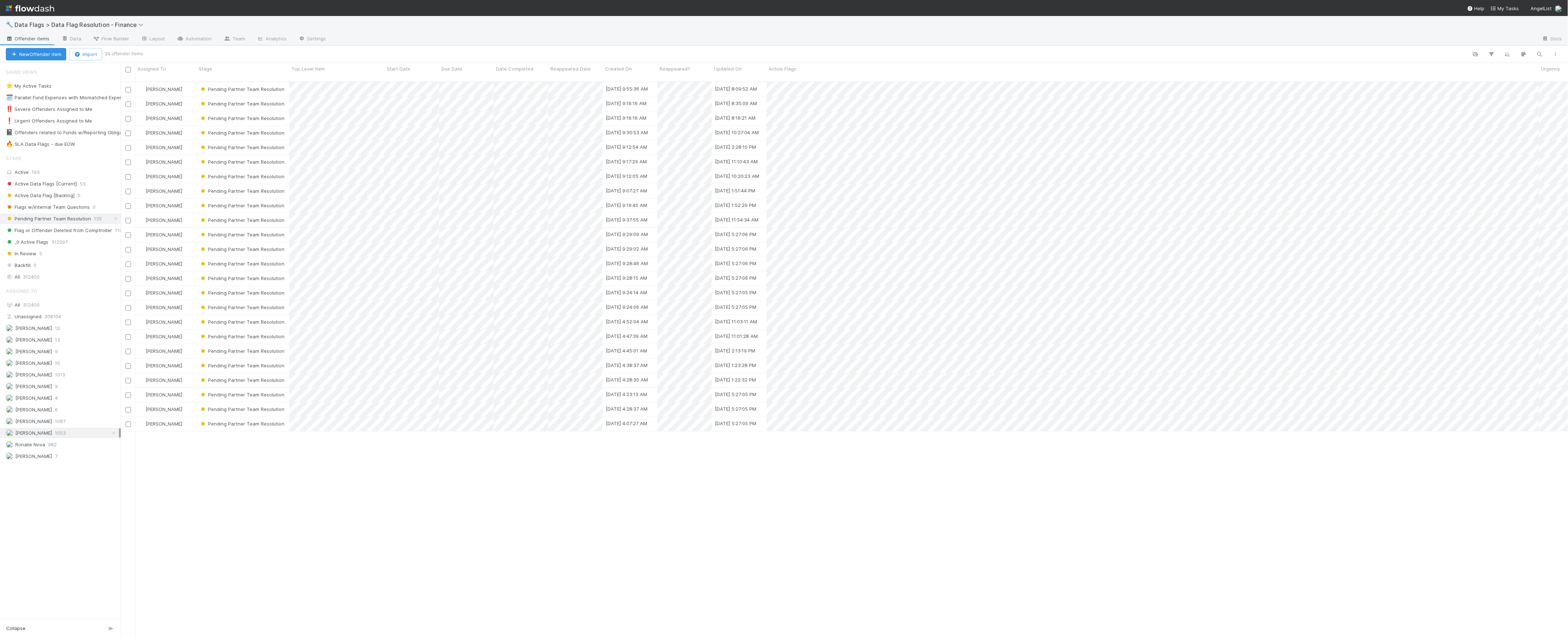
scroll to position [555, 1440]
click at [535, 424] on div "Marvey Fuentes Pending Partner Team Resolution 3/10/23, 4:07:27 AM 6/13/25, 5:2…" at bounding box center [1325, 424] width 2409 height 15
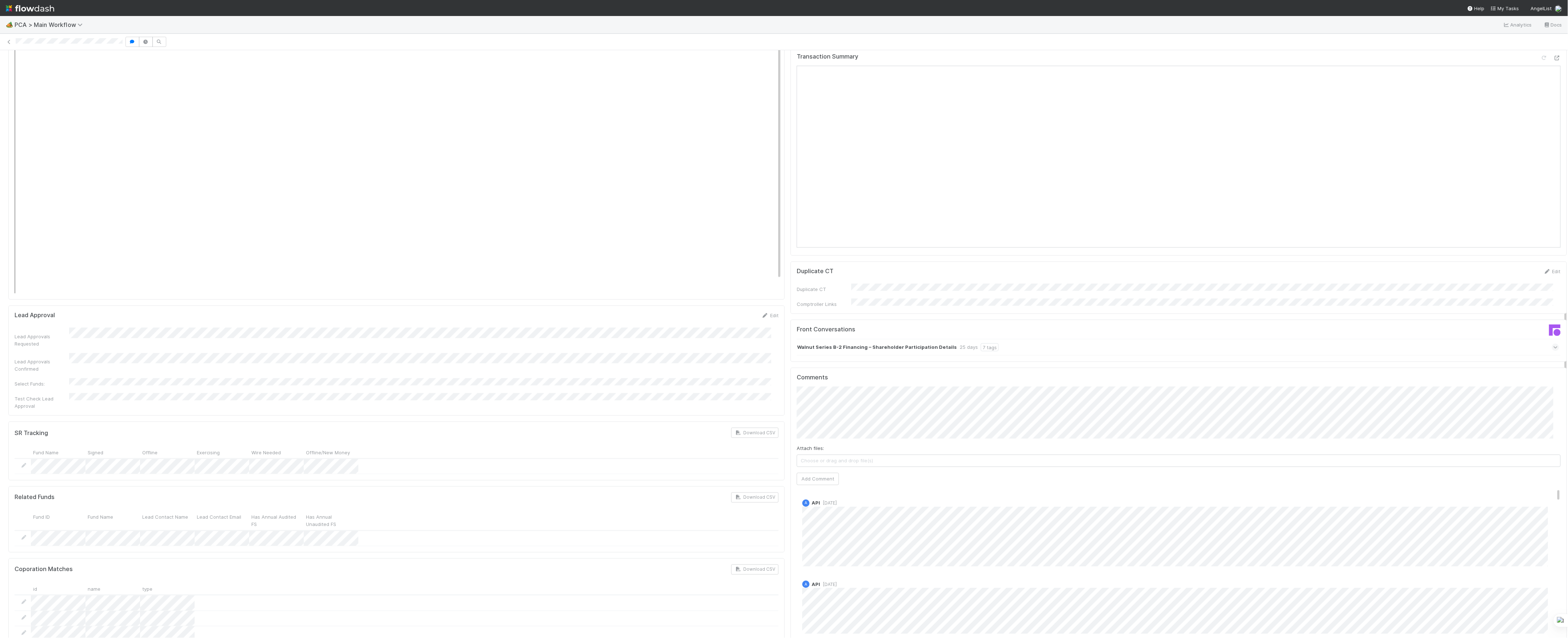
scroll to position [436, 0]
